Goal: Register for event/course

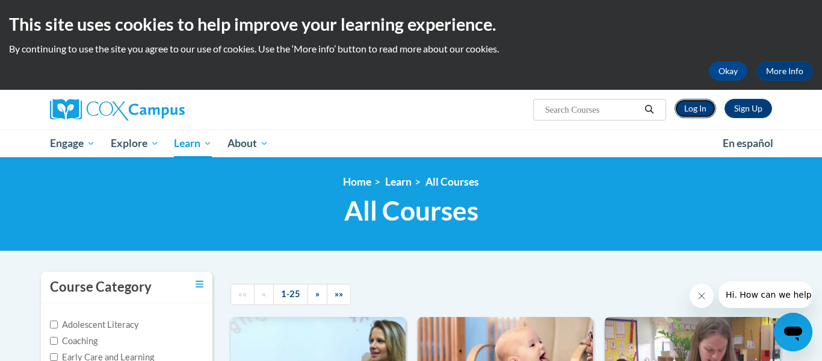
click at [689, 110] on link "Log In" at bounding box center [696, 108] width 42 height 19
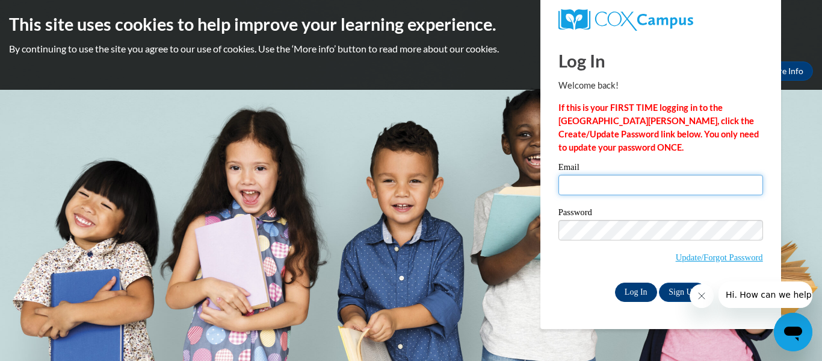
type input "emily.russell26@buckeyehillscc.net"
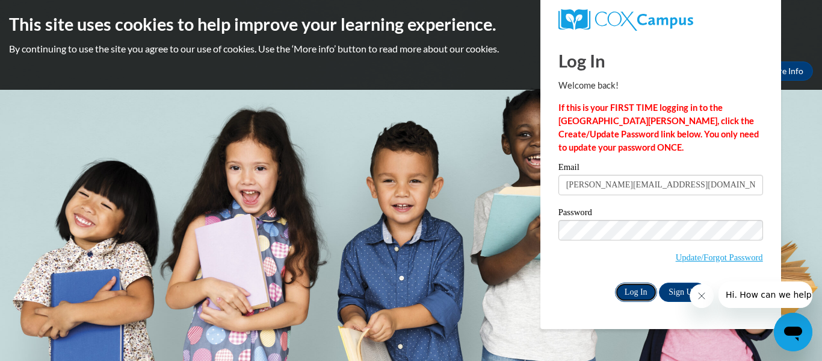
click at [636, 289] on input "Log In" at bounding box center [636, 291] width 42 height 19
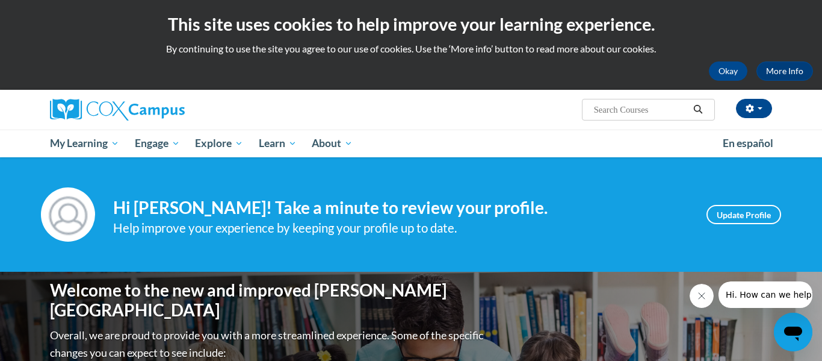
click at [615, 110] on input "Search..." at bounding box center [641, 109] width 96 height 14
type input "the power of language"
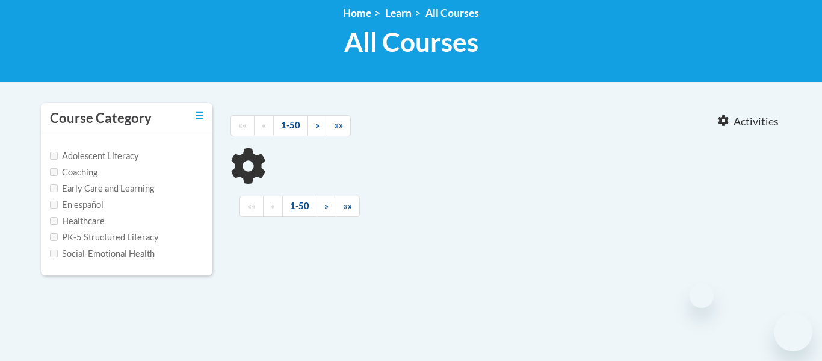
type input "the power of language"
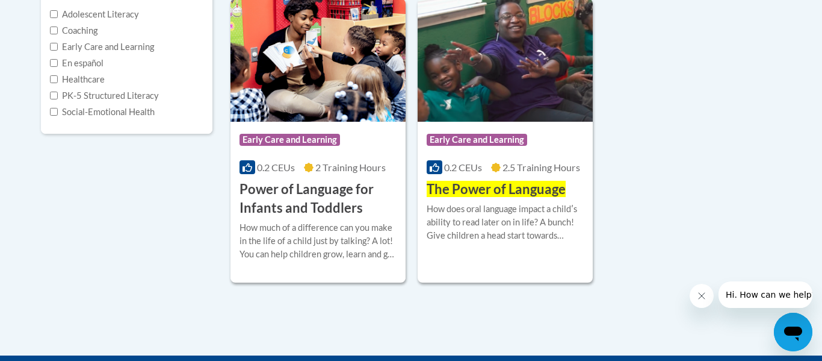
scroll to position [313, 0]
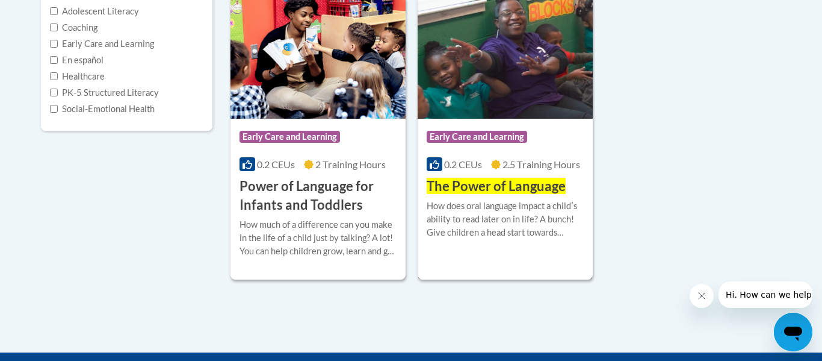
click at [471, 134] on span "Early Care and Learning" at bounding box center [477, 137] width 101 height 12
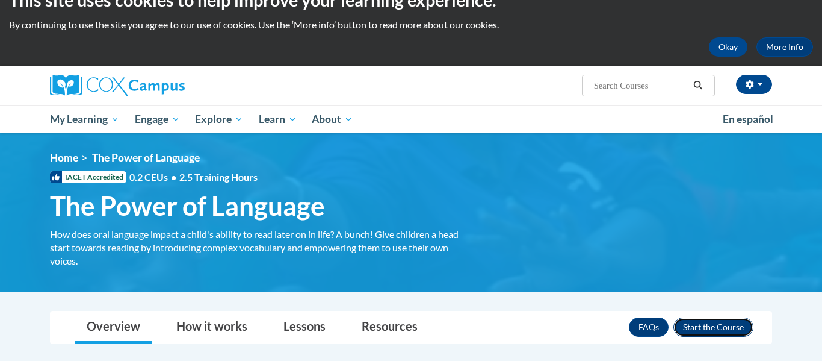
click at [699, 324] on button "Enroll" at bounding box center [714, 326] width 80 height 19
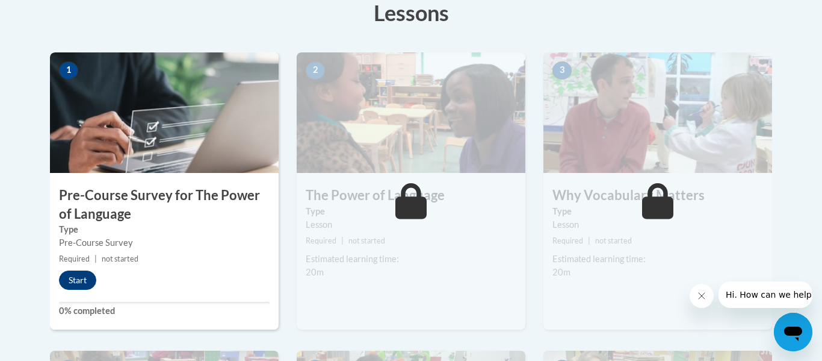
scroll to position [354, 0]
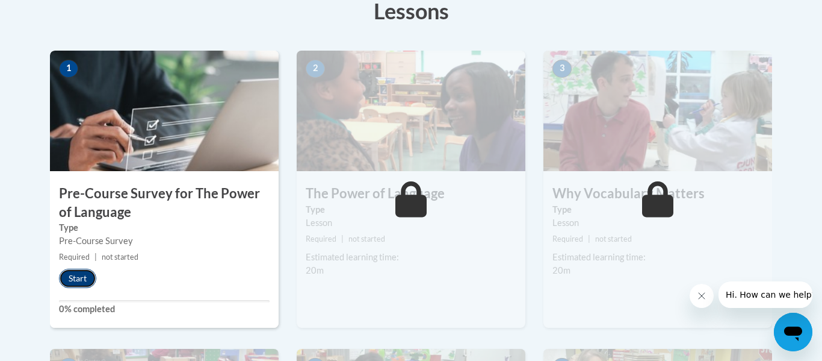
click at [87, 275] on button "Start" at bounding box center [77, 278] width 37 height 19
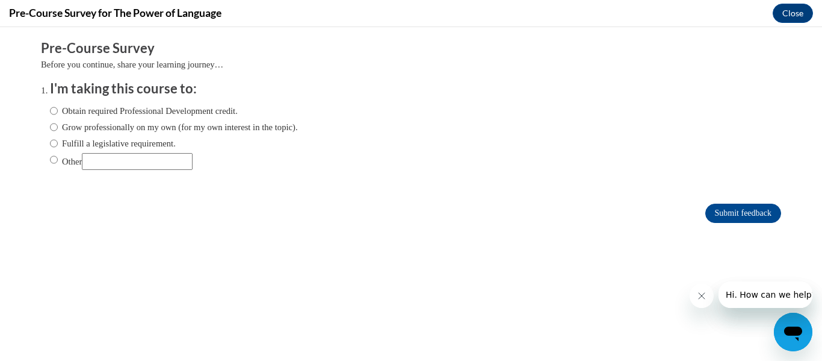
scroll to position [0, 0]
click at [129, 131] on label "Grow professionally on my own (for my own interest in the topic)." at bounding box center [174, 126] width 248 height 13
click at [58, 131] on input "Grow professionally on my own (for my own interest in the topic)." at bounding box center [54, 126] width 8 height 13
radio input "true"
click at [751, 216] on input "Submit feedback" at bounding box center [744, 213] width 76 height 19
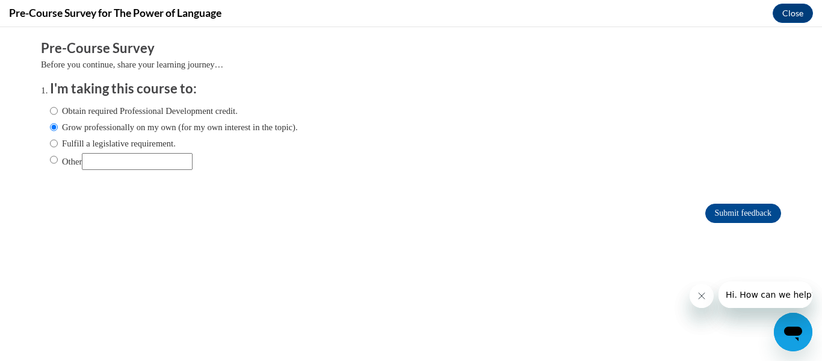
click at [707, 292] on button "Close message from company" at bounding box center [702, 296] width 24 height 24
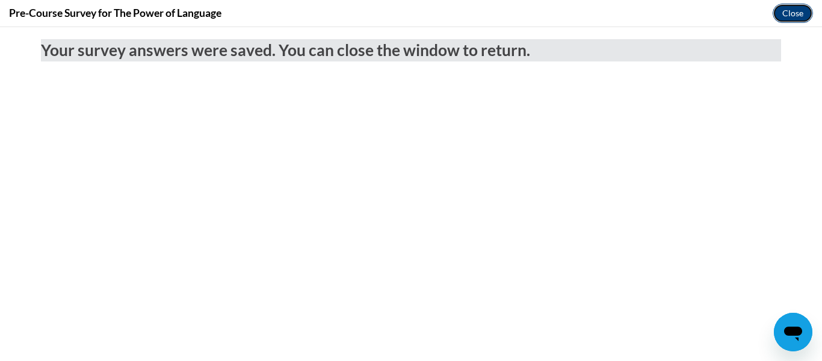
click at [794, 17] on button "Close" at bounding box center [793, 13] width 40 height 19
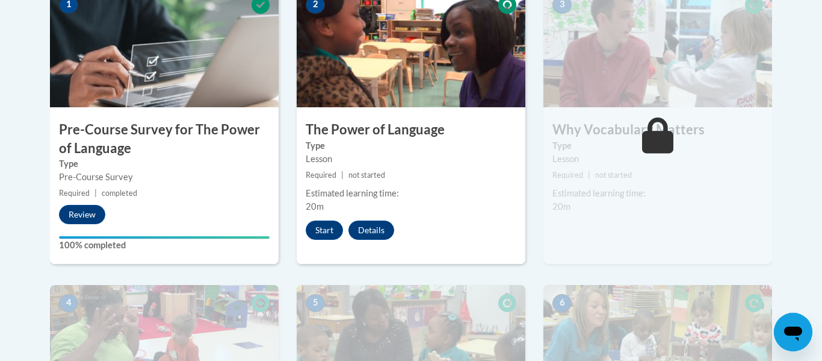
scroll to position [420, 0]
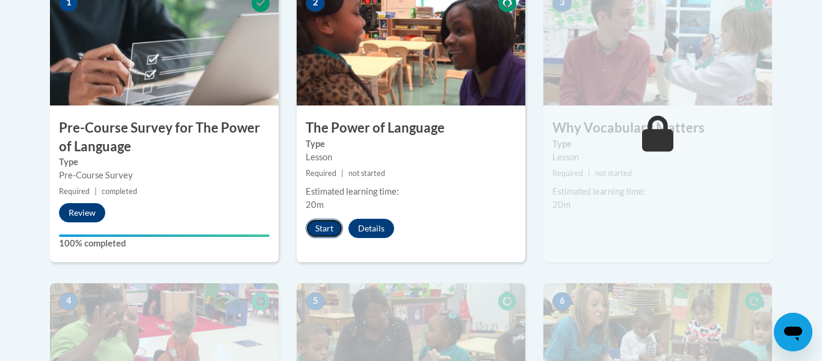
click at [317, 222] on button "Start" at bounding box center [324, 228] width 37 height 19
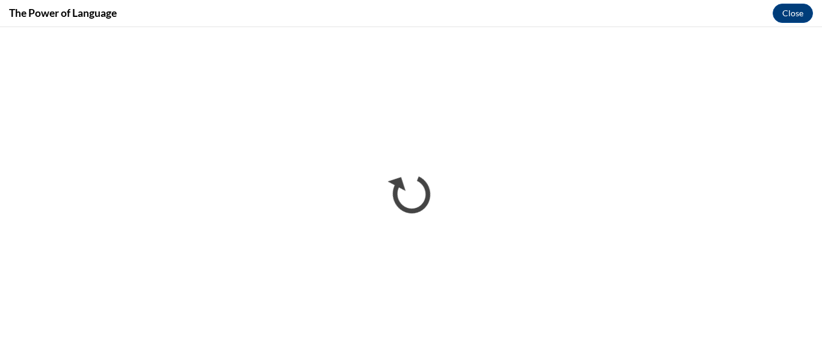
scroll to position [0, 0]
click at [804, 5] on button "Close" at bounding box center [793, 13] width 40 height 19
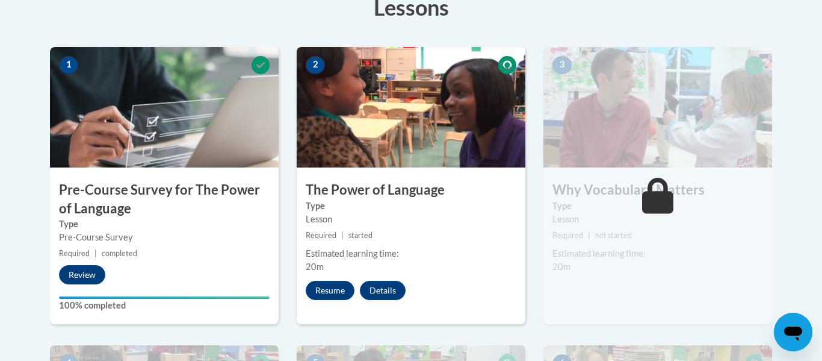
scroll to position [359, 0]
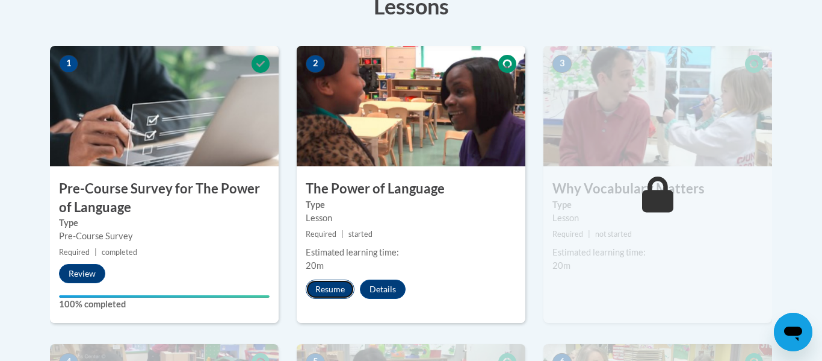
click at [323, 283] on button "Resume" at bounding box center [330, 288] width 49 height 19
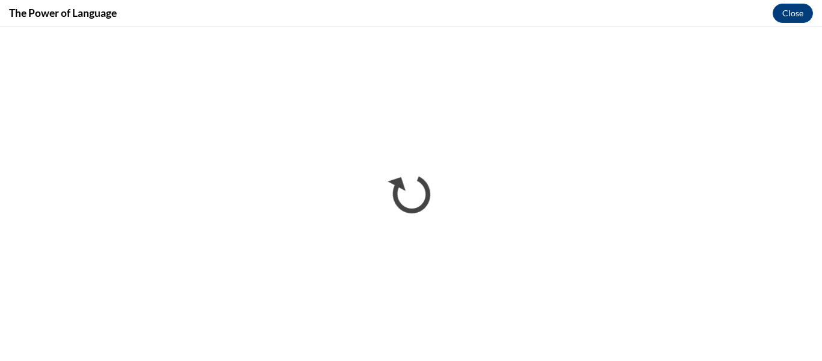
scroll to position [0, 0]
click at [792, 7] on button "Close" at bounding box center [793, 13] width 40 height 19
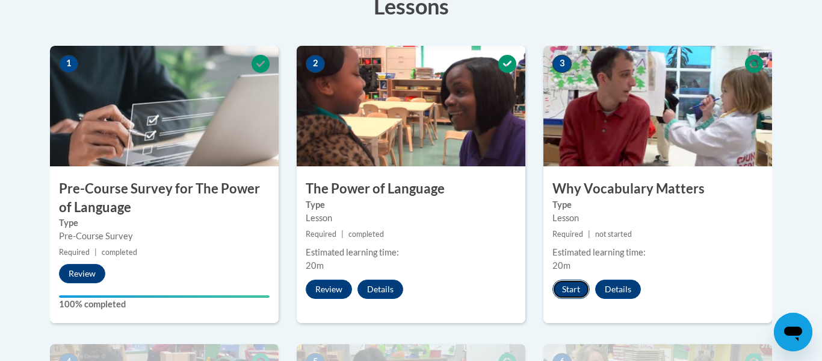
click at [575, 290] on button "Start" at bounding box center [571, 288] width 37 height 19
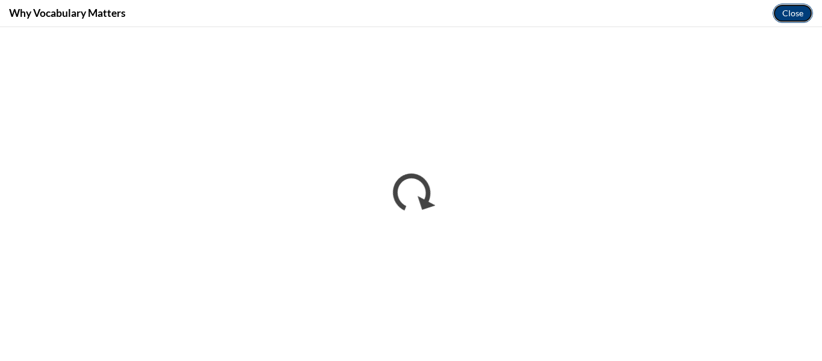
click at [794, 8] on button "Close" at bounding box center [793, 13] width 40 height 19
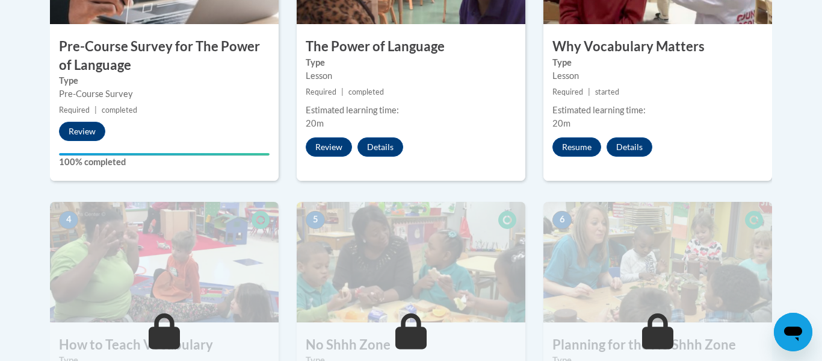
scroll to position [496, 0]
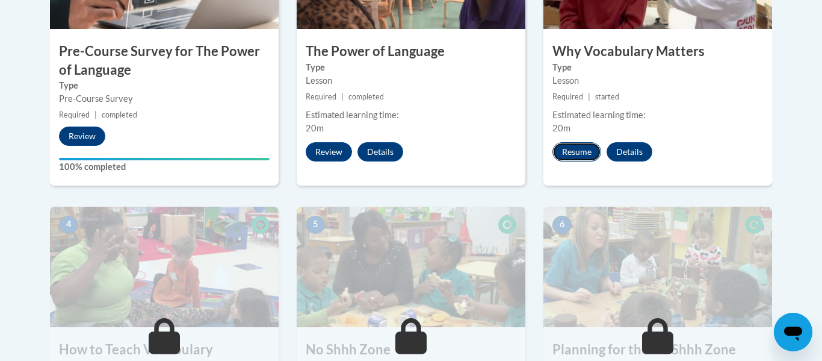
click at [584, 152] on button "Resume" at bounding box center [577, 151] width 49 height 19
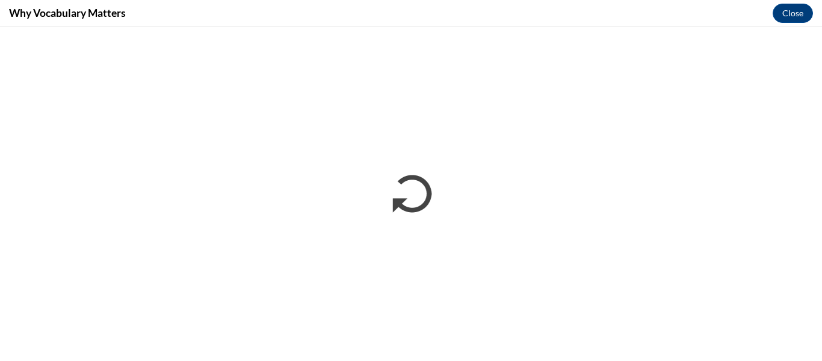
scroll to position [0, 0]
click at [791, 11] on button "Close" at bounding box center [793, 13] width 40 height 19
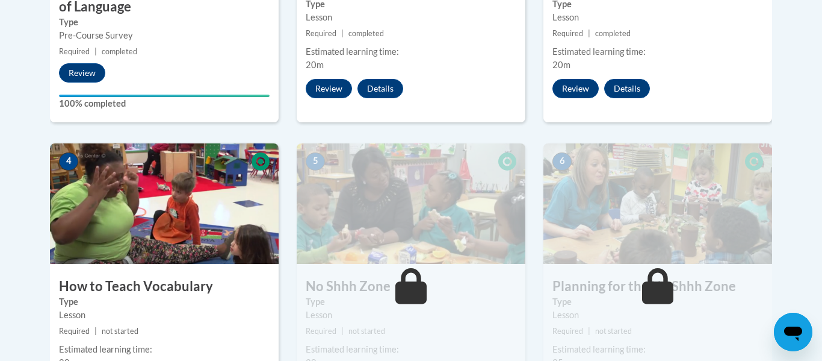
scroll to position [561, 0]
